Goal: Task Accomplishment & Management: Manage account settings

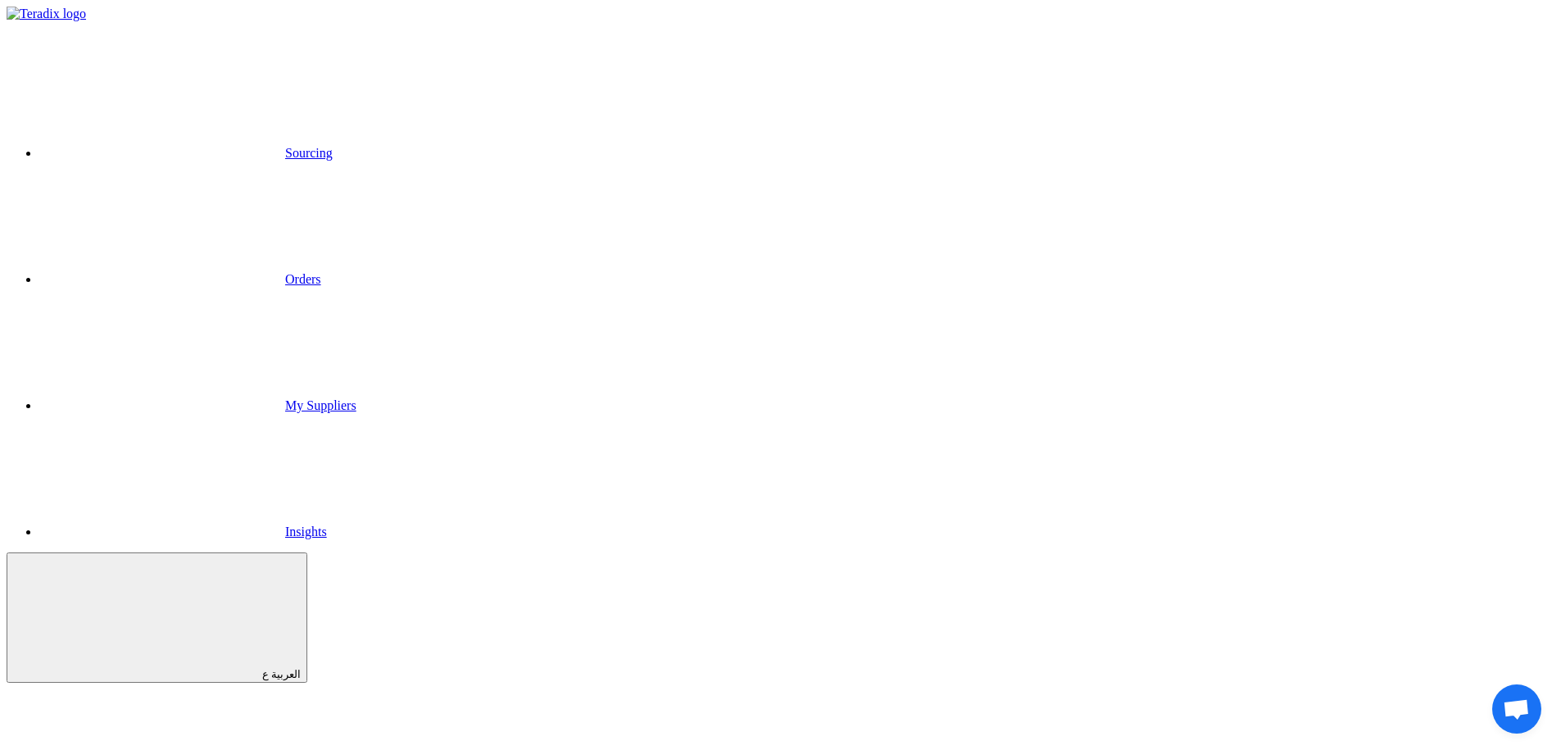
click at [333, 146] on link "Sourcing" at bounding box center [185, 153] width 293 height 14
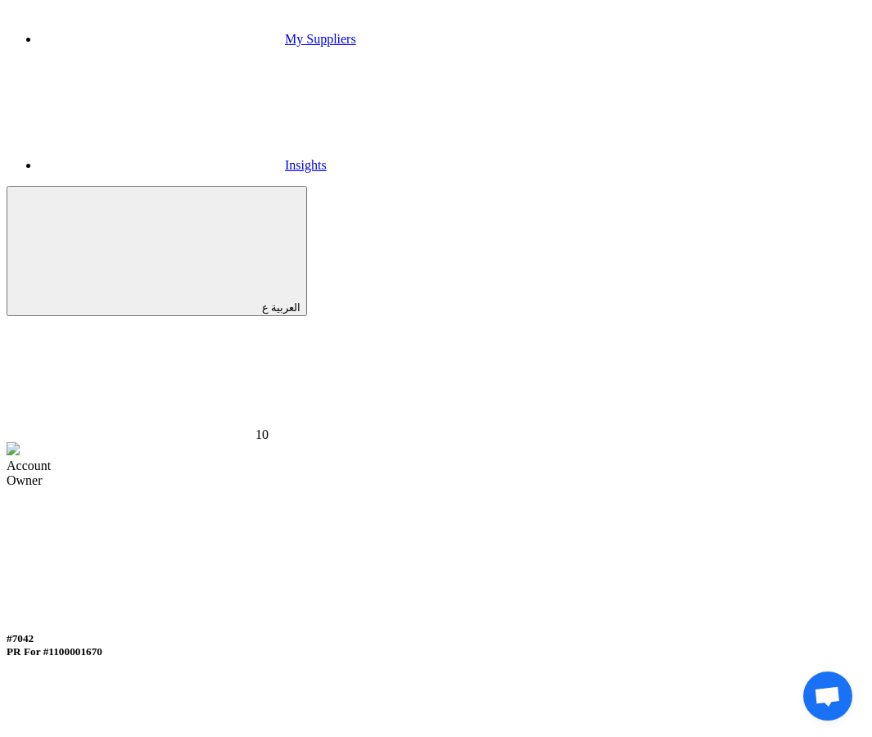
scroll to position [394, 0]
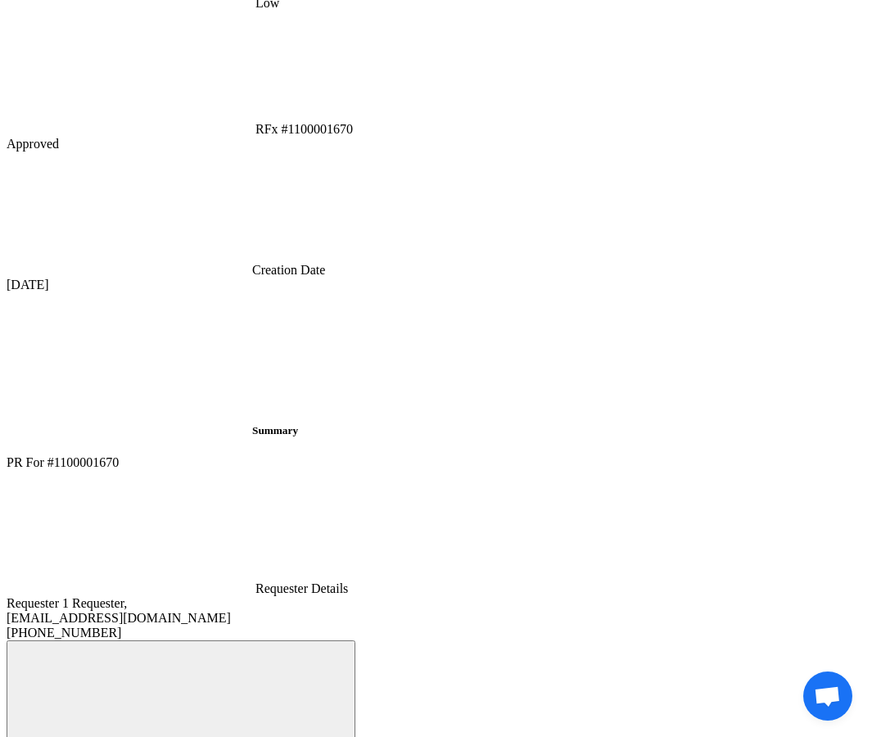
scroll to position [1154, 0]
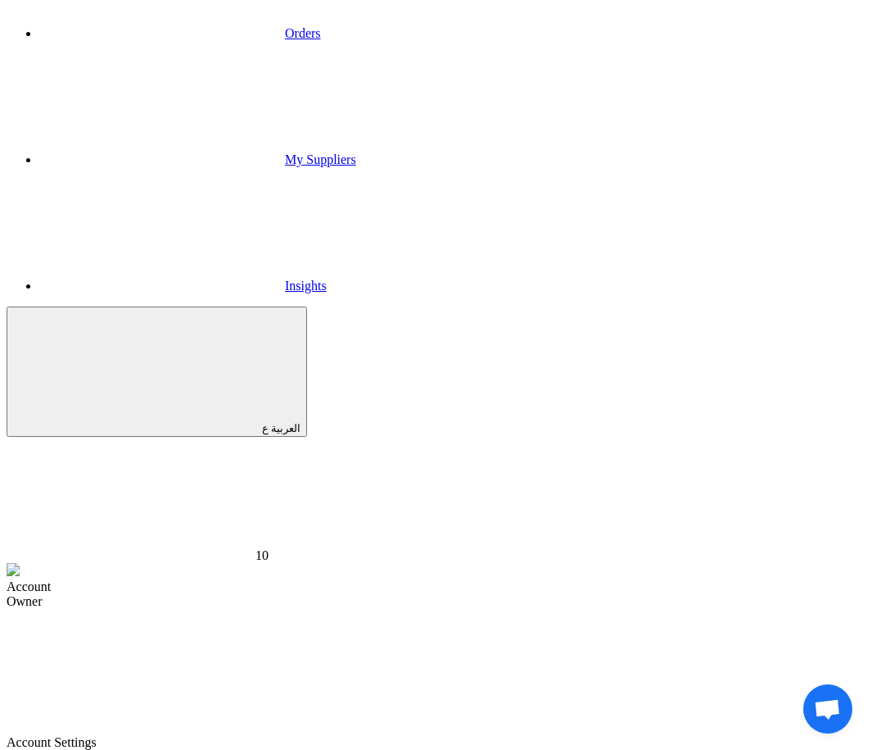
scroll to position [273, 0]
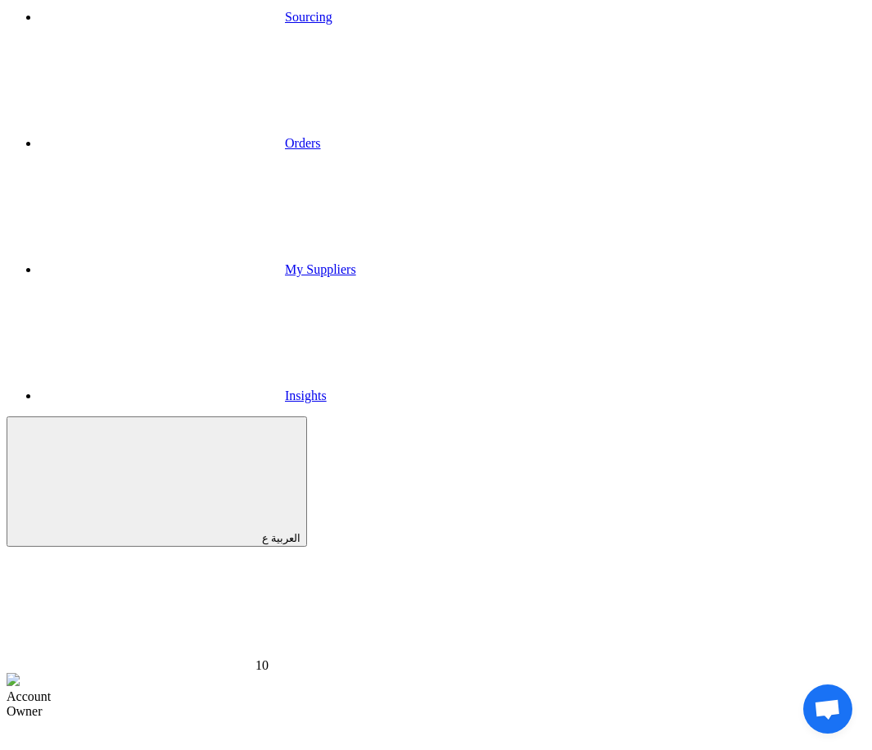
scroll to position [126, 0]
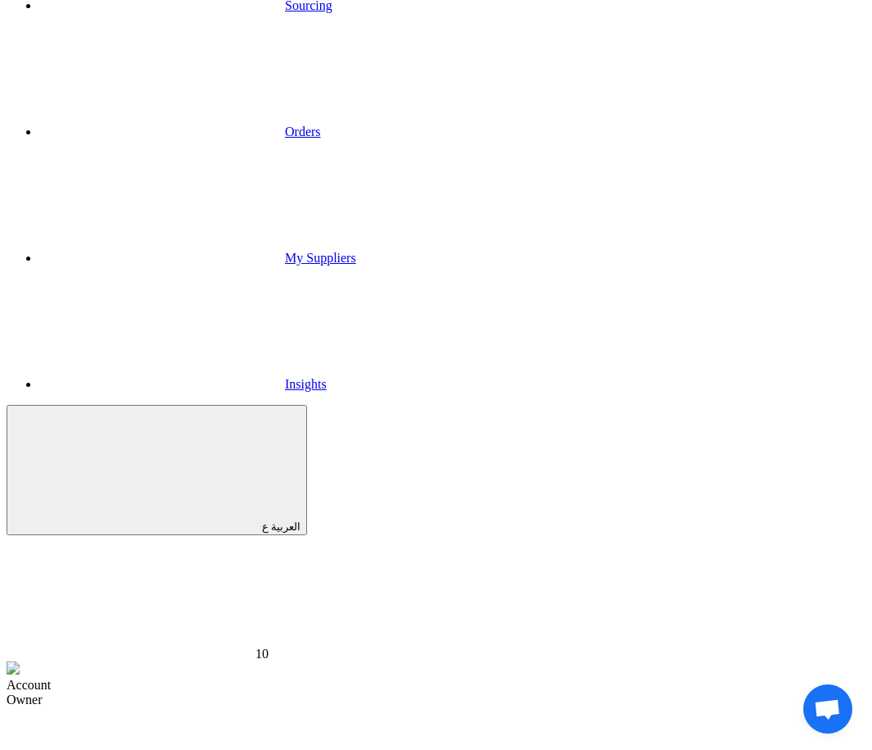
scroll to position [153, 0]
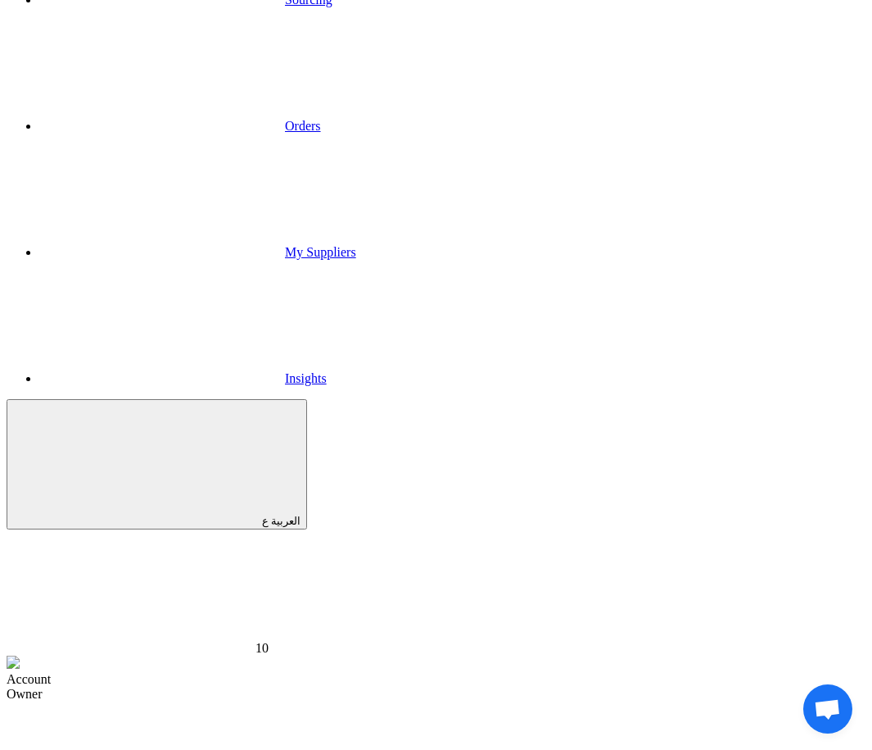
click at [122, 7] on link "Sourcing" at bounding box center [185, 0] width 293 height 14
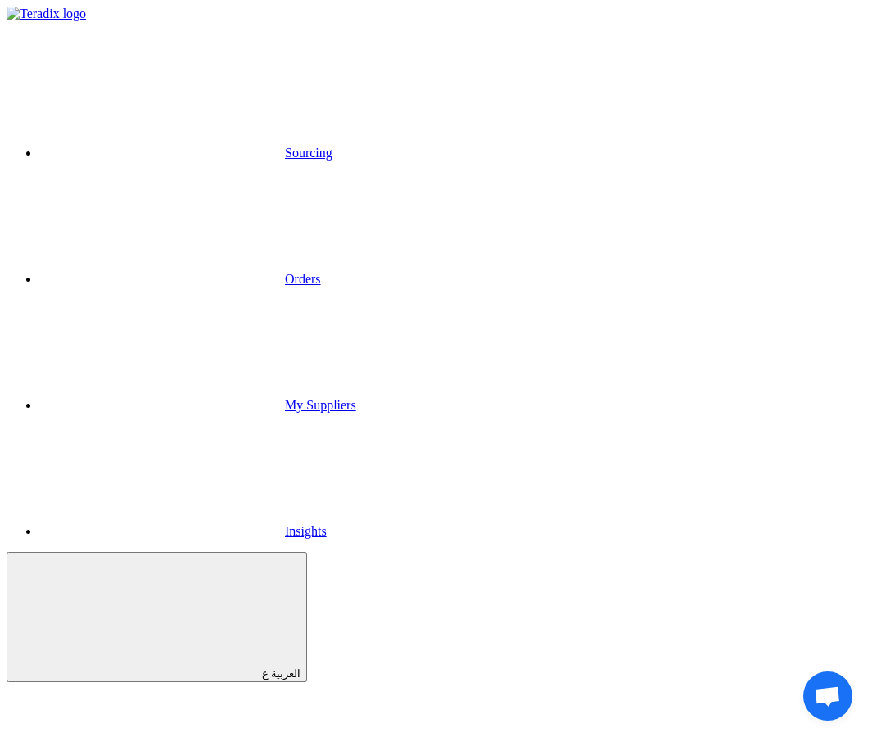
click at [111, 146] on link "Sourcing" at bounding box center [185, 153] width 293 height 14
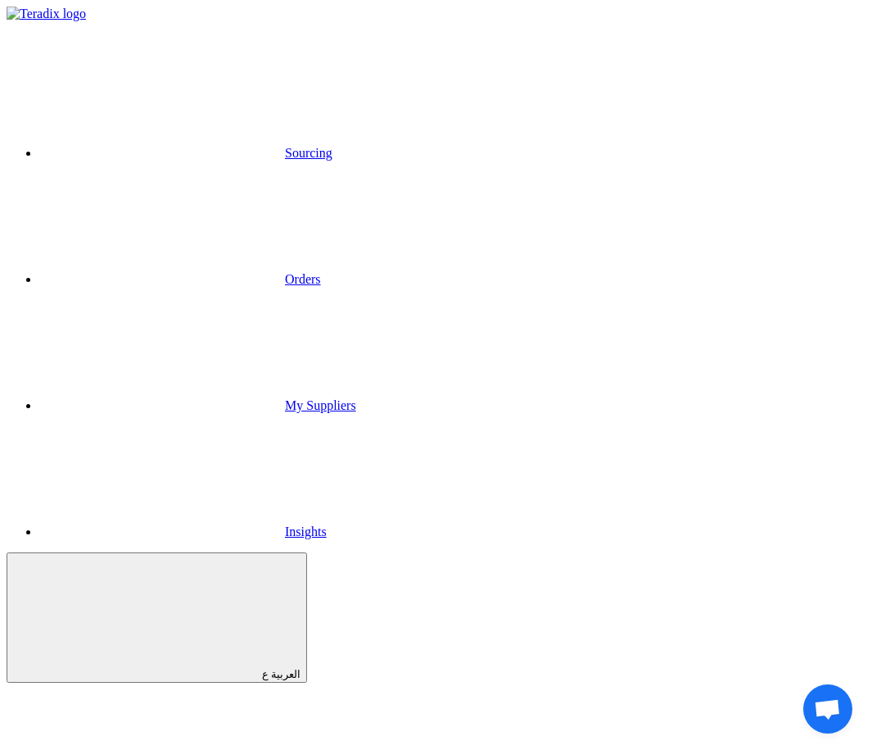
click at [110, 146] on link "Sourcing" at bounding box center [185, 153] width 293 height 14
